Goal: Find specific page/section: Find specific page/section

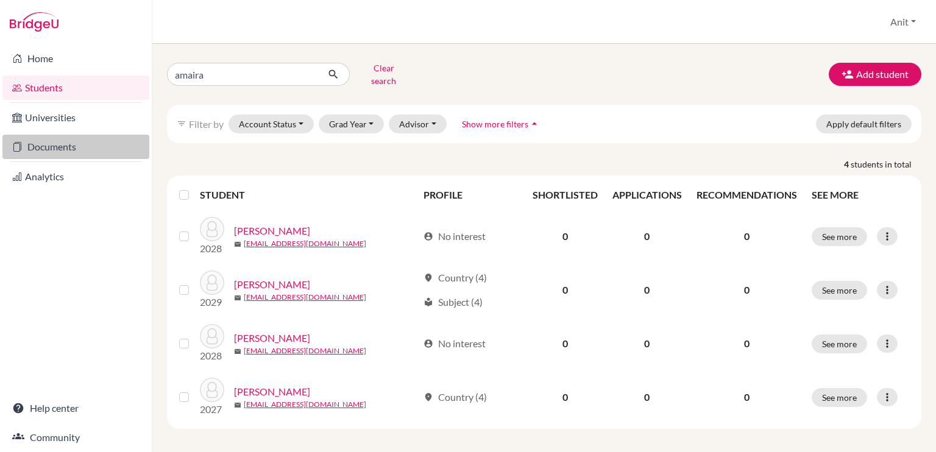
click at [66, 153] on link "Documents" at bounding box center [75, 147] width 147 height 24
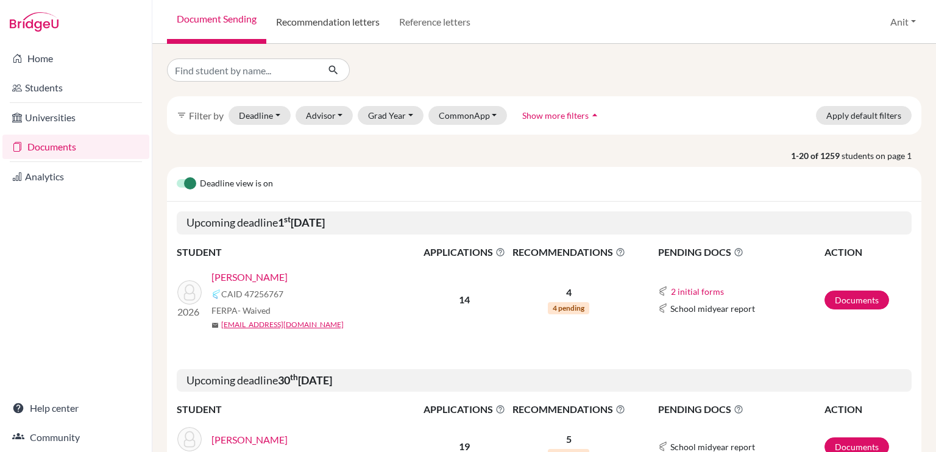
click at [368, 30] on link "Recommendation letters" at bounding box center [327, 22] width 123 height 44
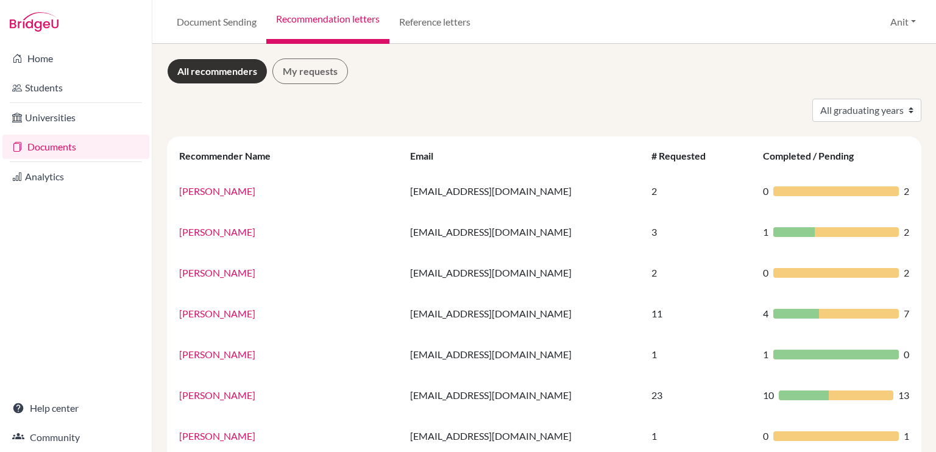
click at [845, 109] on select "All graduating years 2020 2021 2022 2023 2024 2025 2026 2027 2028" at bounding box center [866, 110] width 109 height 23
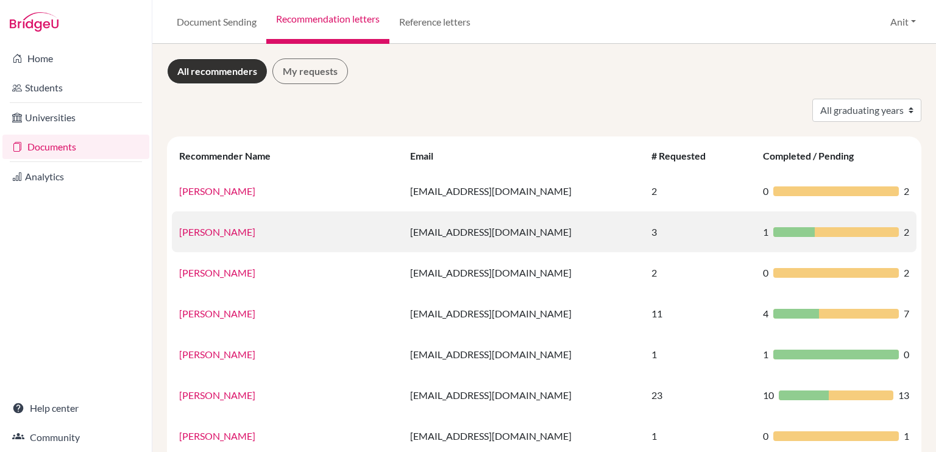
select select "2026"
click at [812, 99] on select "All graduating years 2020 2021 2022 2023 2024 2025 2026 2027 2028" at bounding box center [866, 110] width 109 height 23
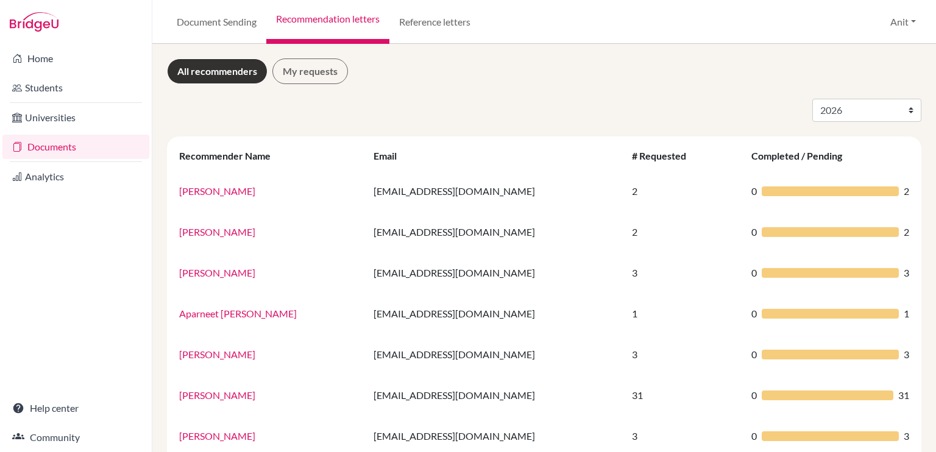
select select "2026"
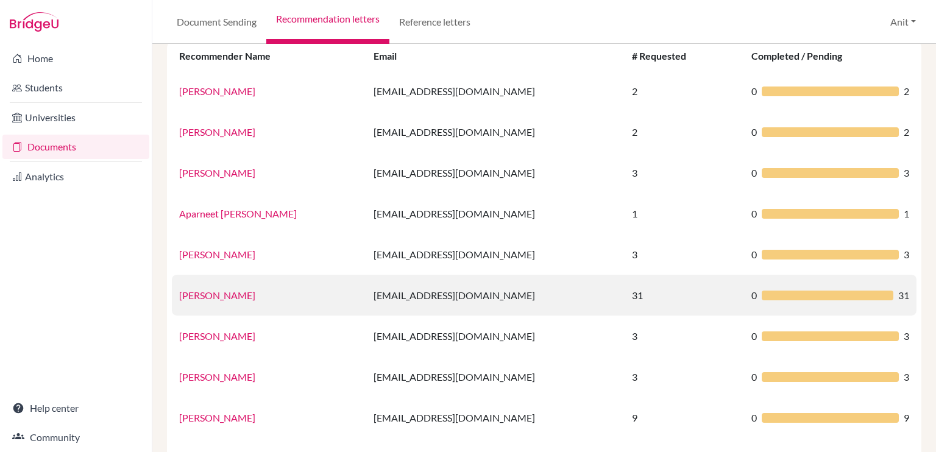
click at [367, 310] on td "[EMAIL_ADDRESS][DOMAIN_NAME]" at bounding box center [495, 295] width 258 height 41
click at [255, 291] on link "[PERSON_NAME]" at bounding box center [217, 295] width 76 height 12
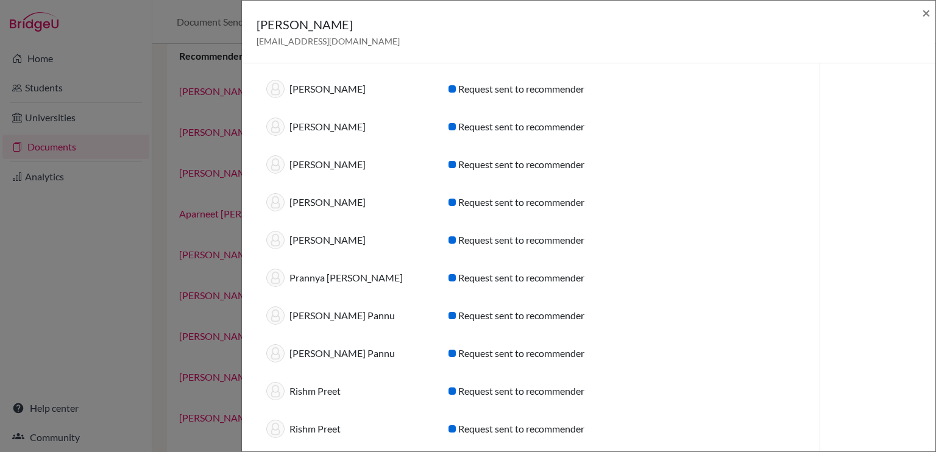
scroll to position [698, 0]
